Goal: Task Accomplishment & Management: Use online tool/utility

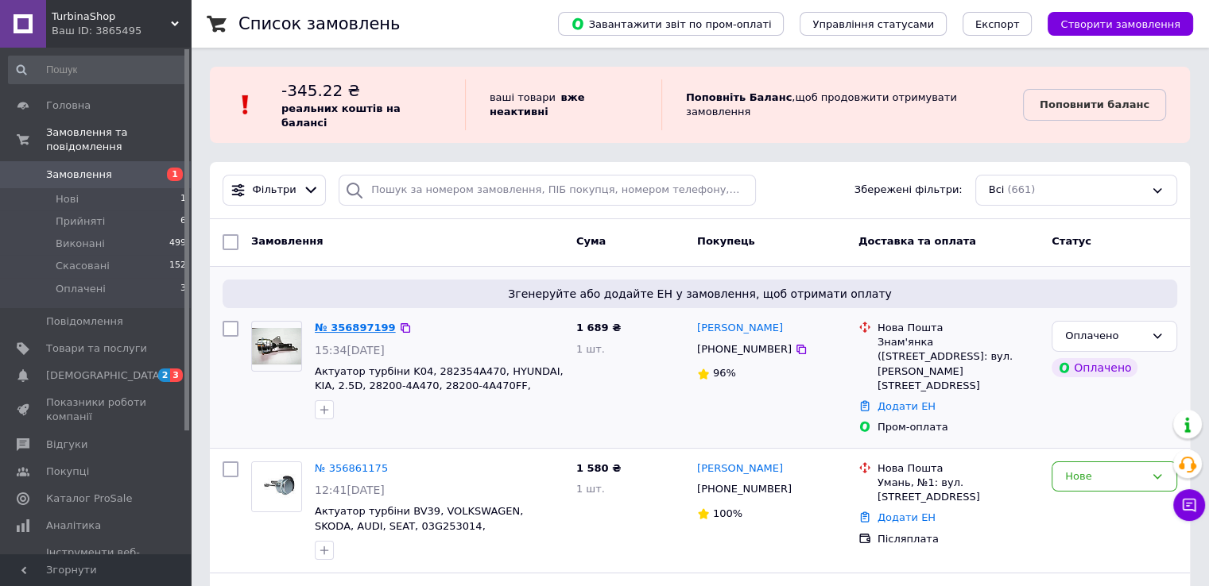
click at [356, 322] on link "№ 356897199" at bounding box center [355, 328] width 81 height 12
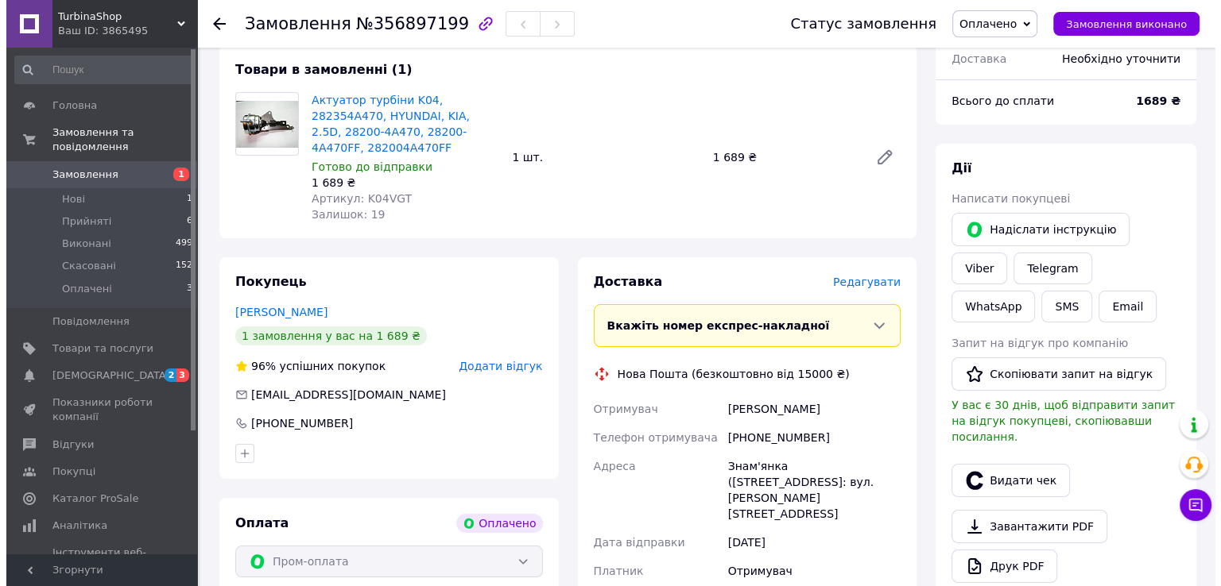
scroll to position [238, 0]
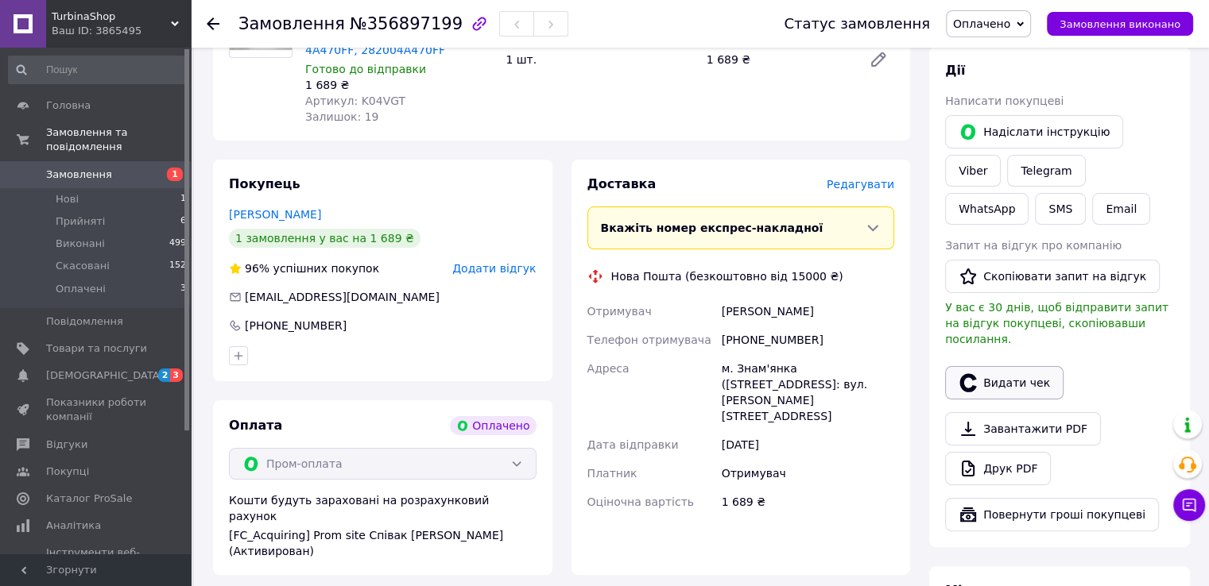
click at [1001, 370] on button "Видати чек" at bounding box center [1004, 382] width 118 height 33
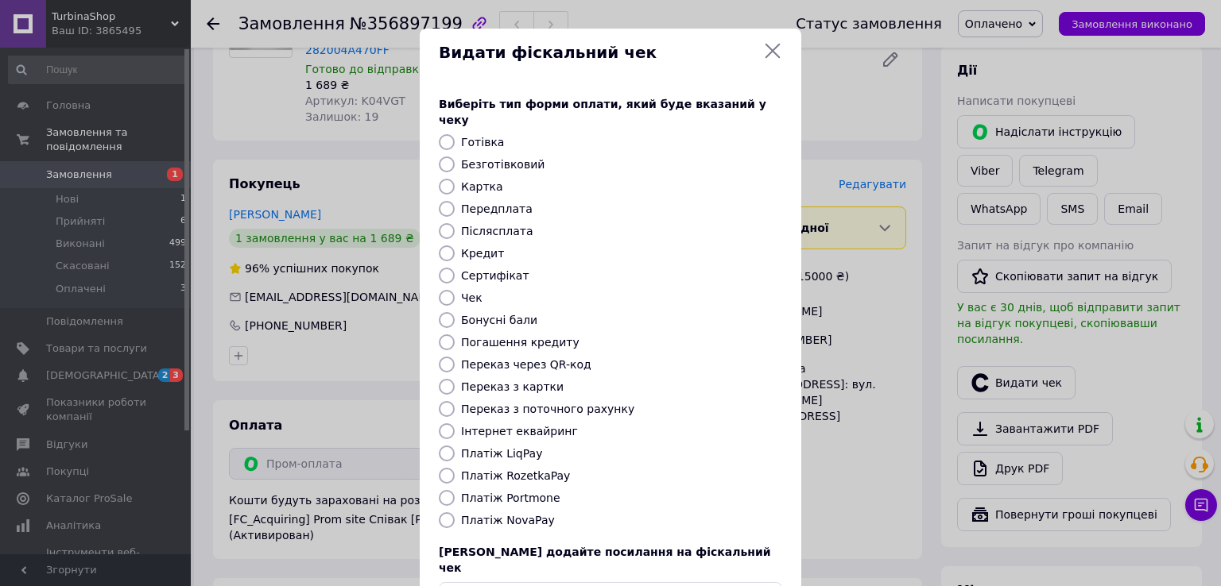
click at [482, 158] on label "Безготівковий" at bounding box center [502, 164] width 83 height 13
click at [455, 157] on input "Безготівковий" at bounding box center [447, 165] width 16 height 16
radio input "true"
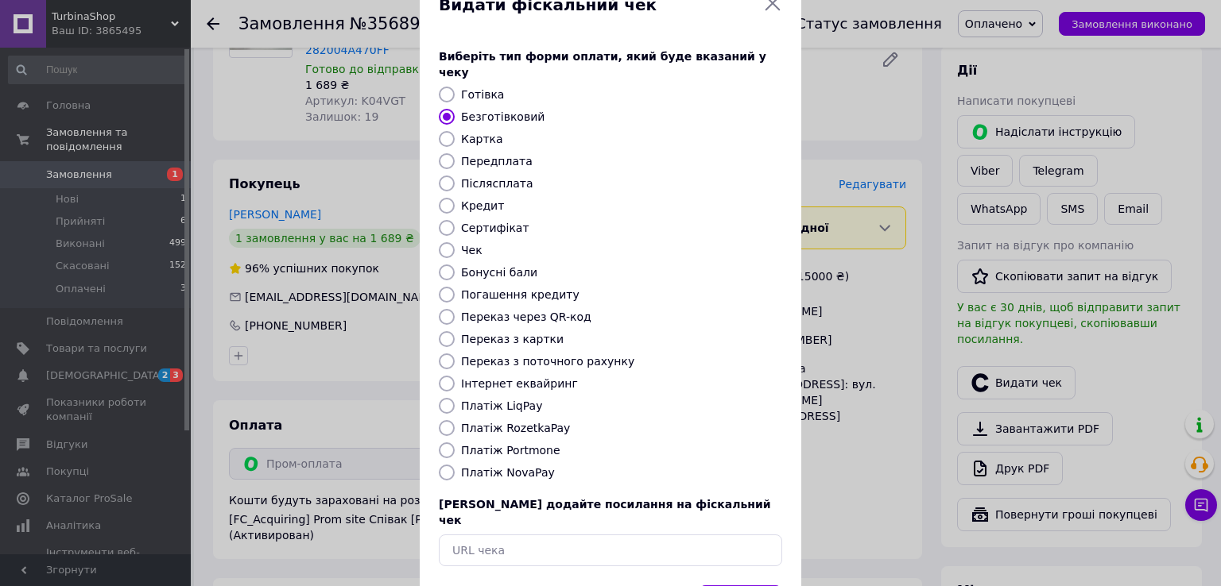
scroll to position [95, 0]
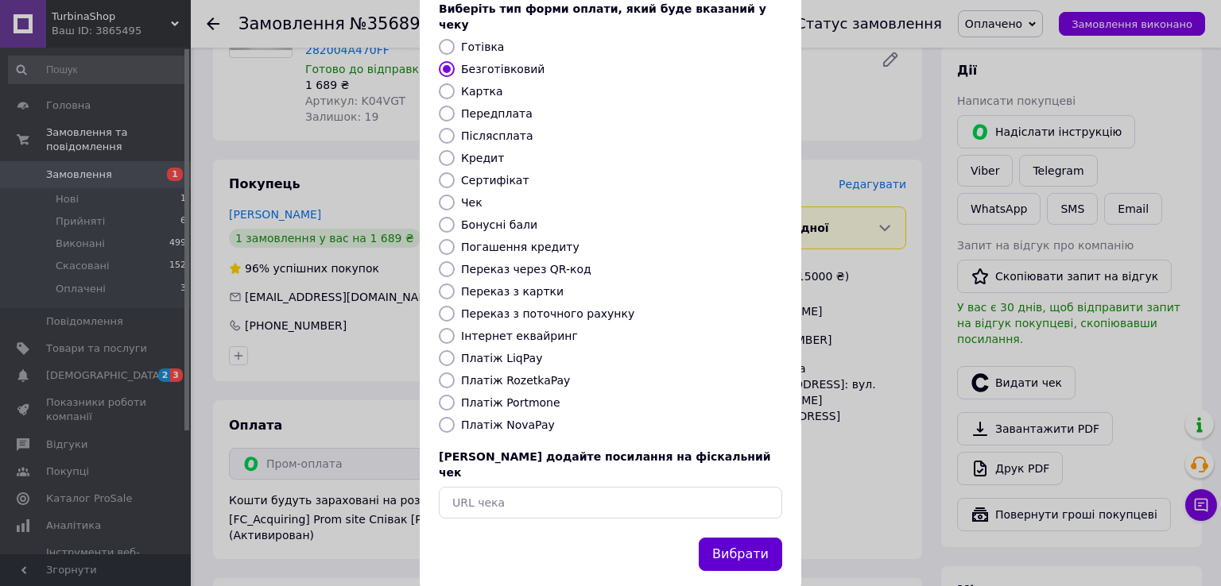
click at [749, 538] on button "Вибрати" at bounding box center [740, 555] width 83 height 34
click at [752, 538] on button "Вибрати" at bounding box center [740, 555] width 83 height 34
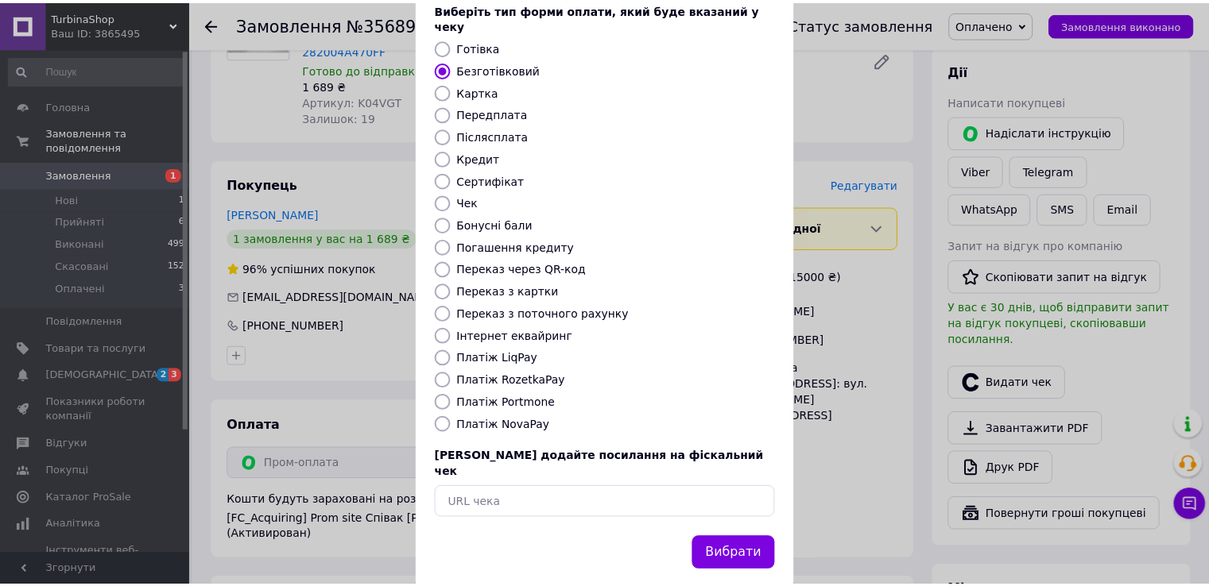
scroll to position [0, 0]
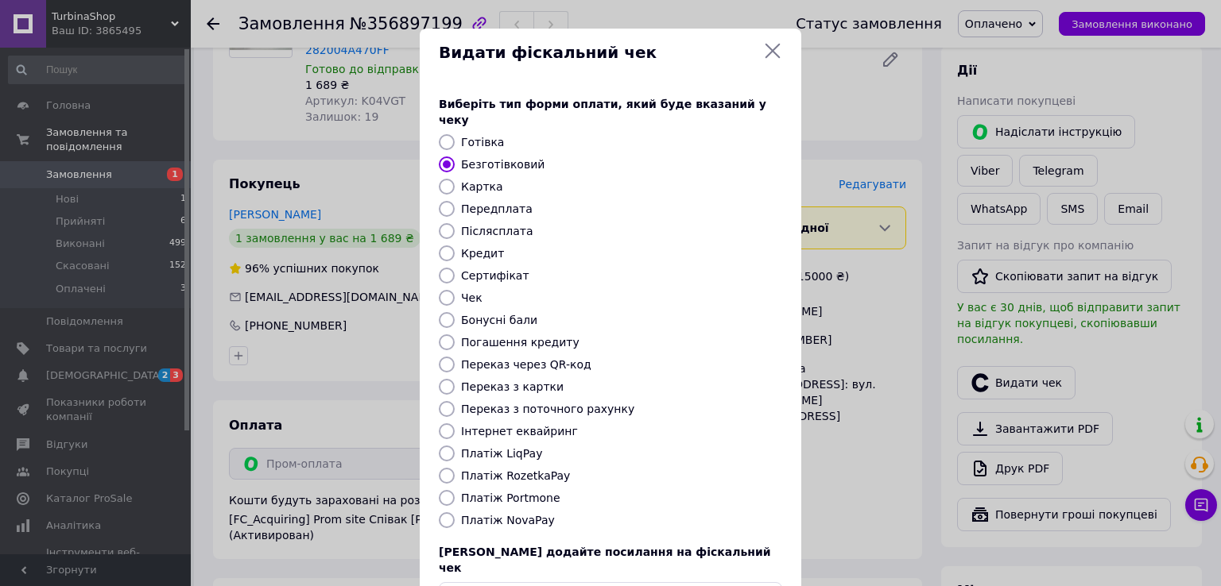
click at [766, 45] on icon at bounding box center [772, 50] width 19 height 19
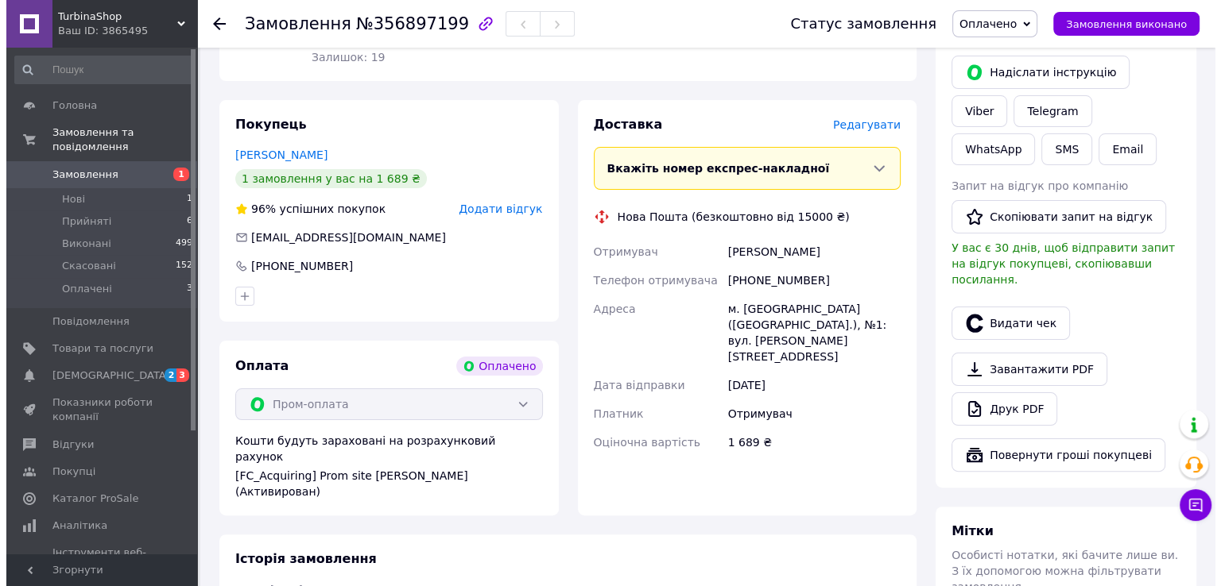
scroll to position [318, 0]
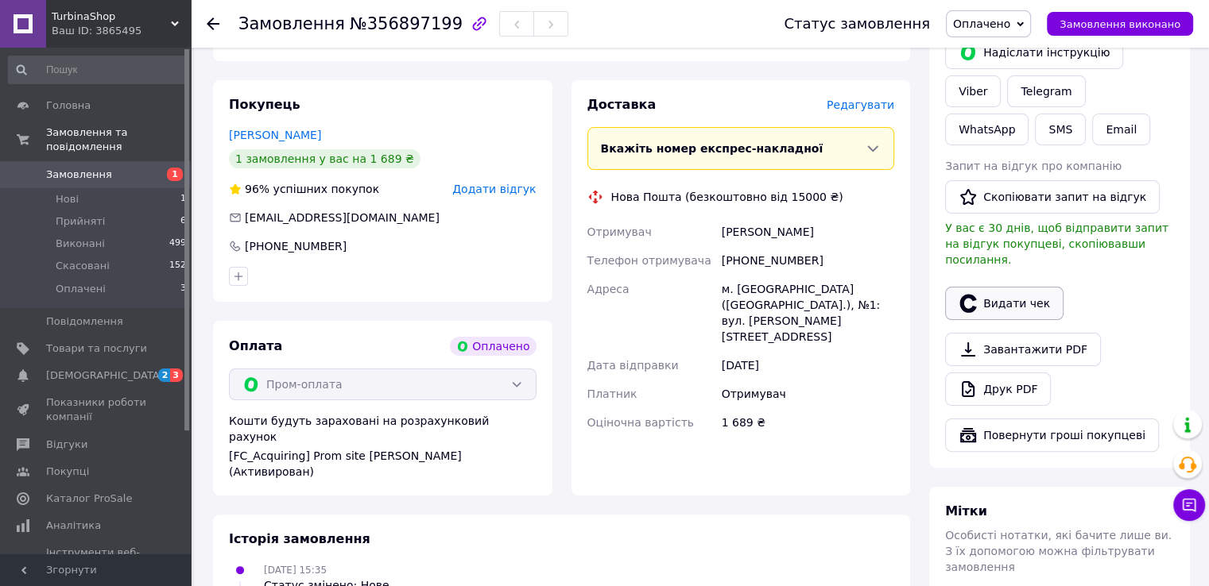
click at [1001, 287] on button "Видати чек" at bounding box center [1004, 303] width 118 height 33
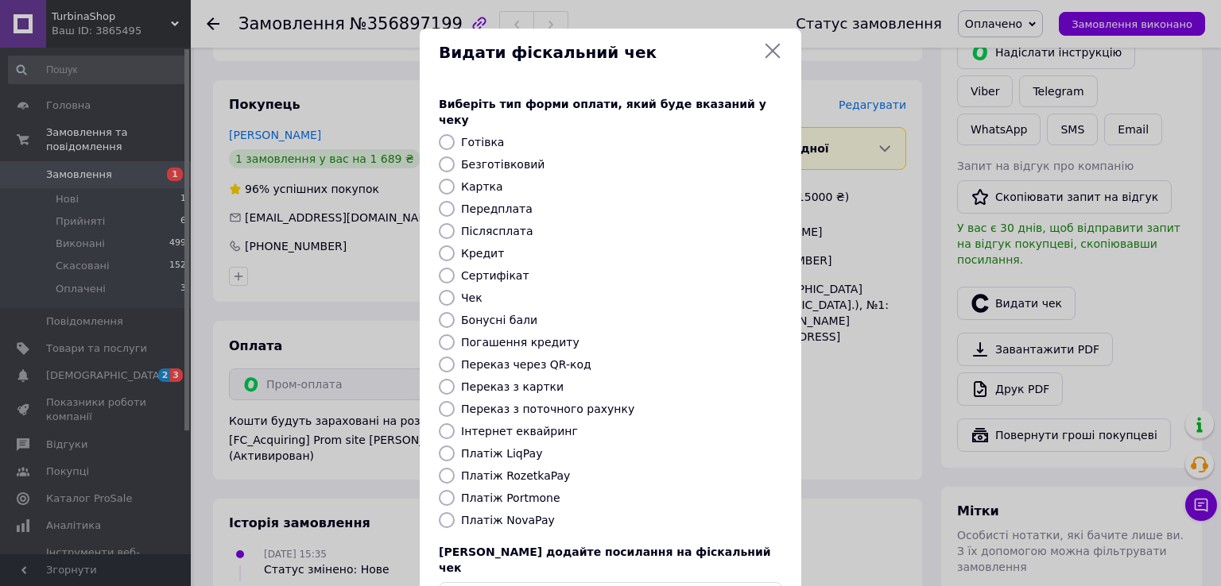
click at [506, 158] on label "Безготівковий" at bounding box center [502, 164] width 83 height 13
click at [455, 157] on input "Безготівковий" at bounding box center [447, 165] width 16 height 16
radio input "true"
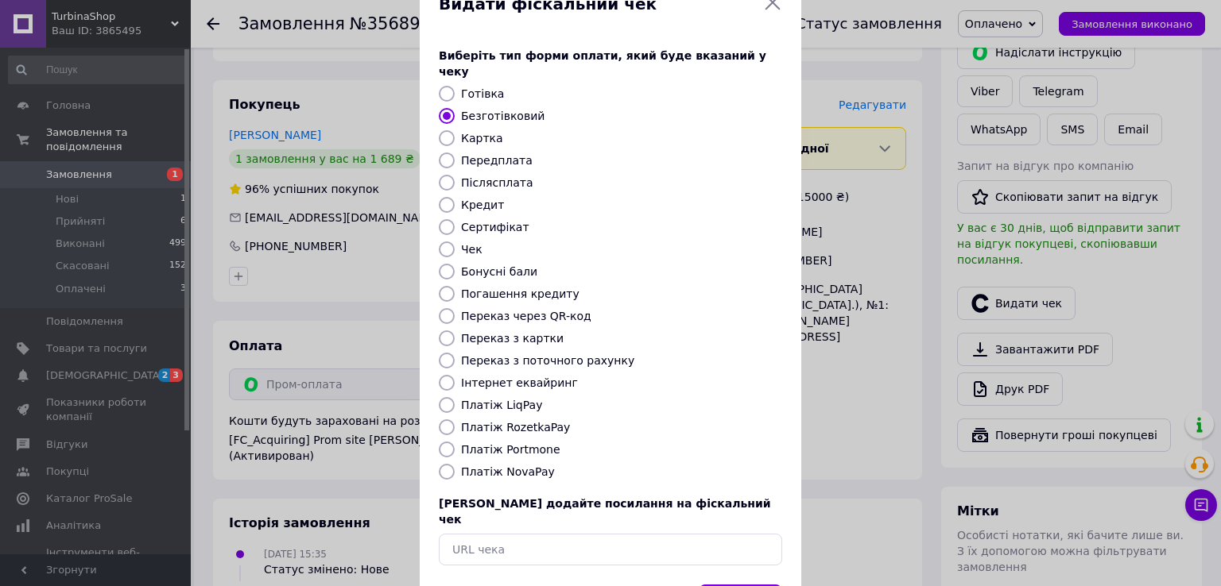
scroll to position [95, 0]
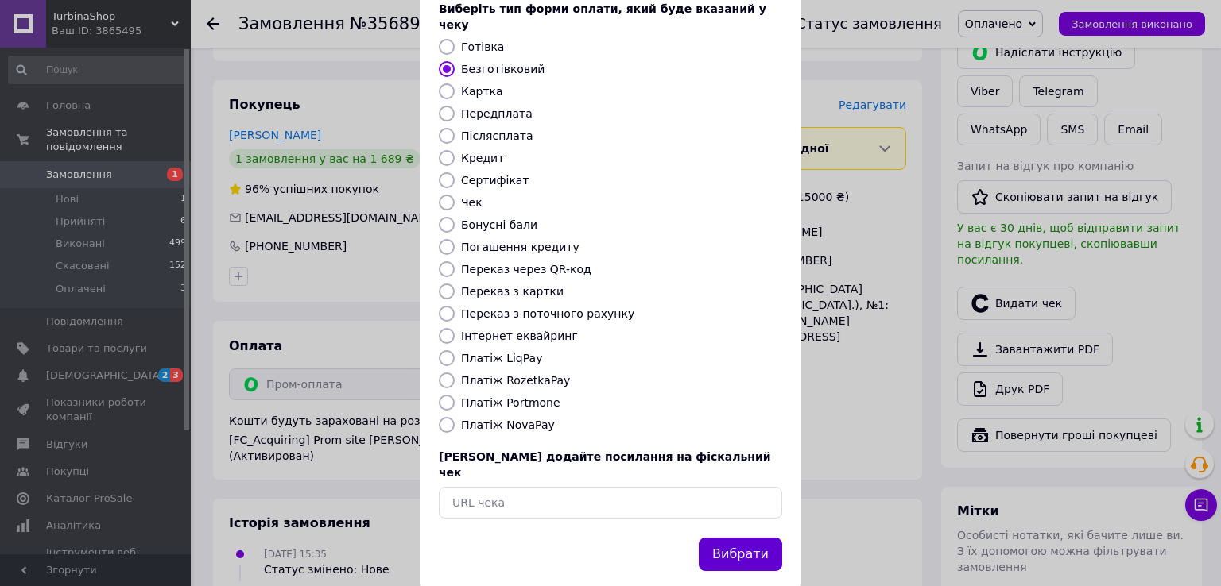
click at [741, 538] on button "Вибрати" at bounding box center [740, 555] width 83 height 34
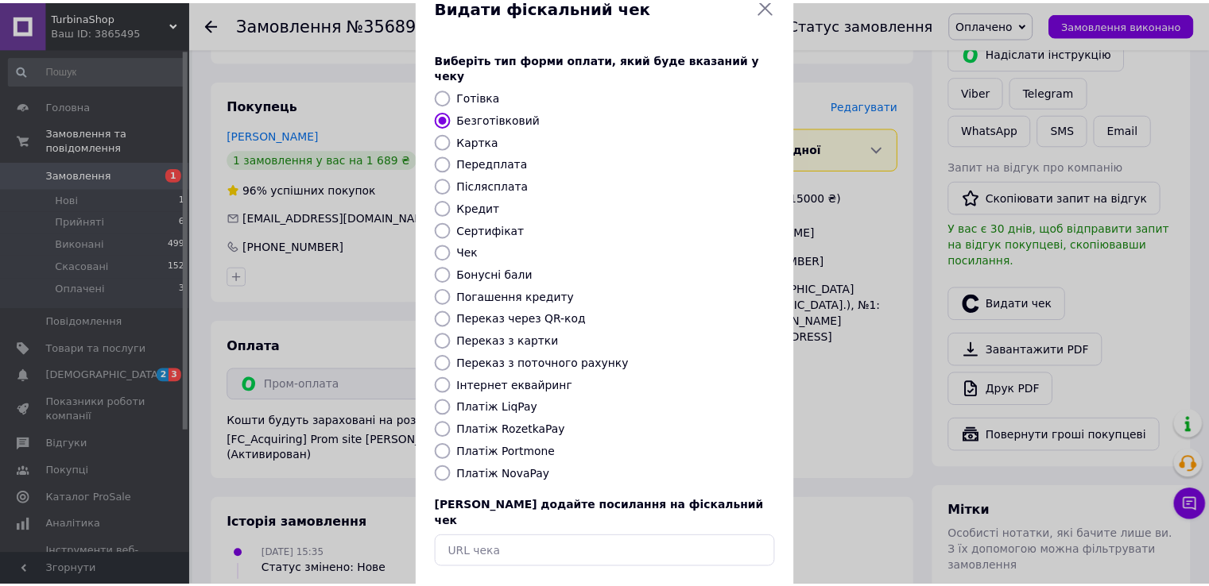
scroll to position [0, 0]
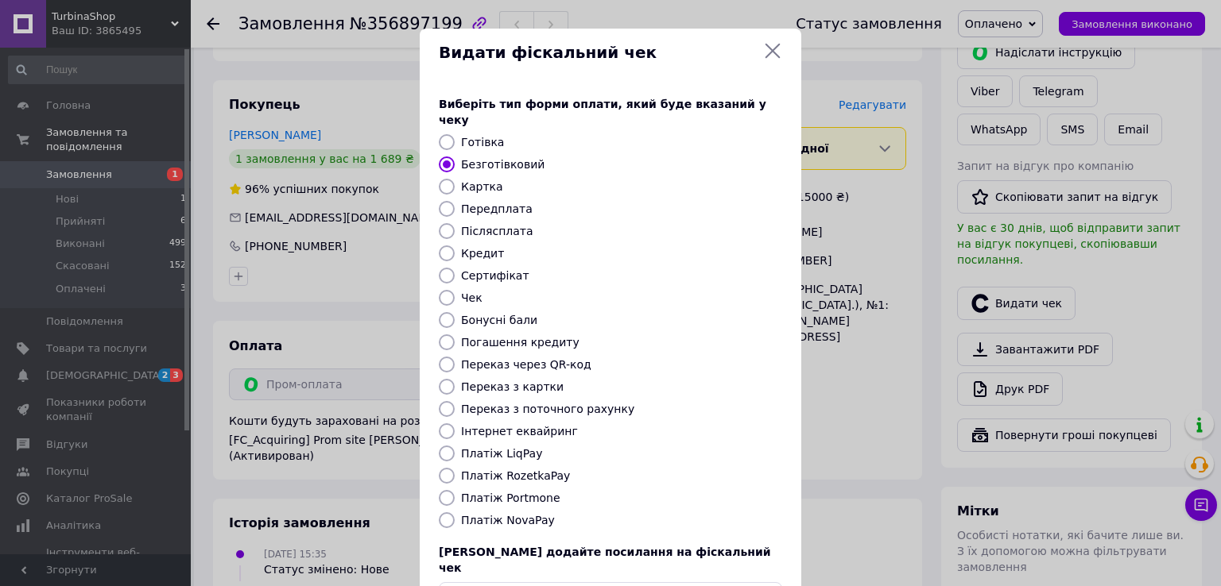
click at [769, 54] on icon at bounding box center [772, 50] width 19 height 19
